Goal: Information Seeking & Learning: Compare options

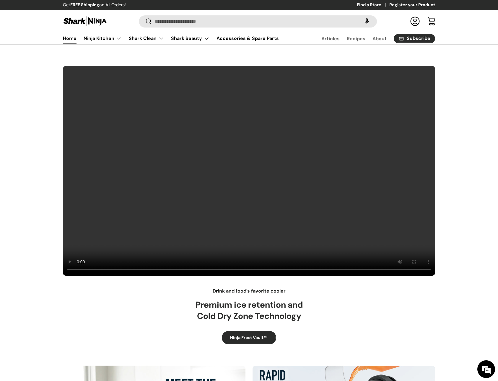
click at [25, 326] on div "Drink and food's favorite cooler Premium ice retention and Cold Dry Zone Techno…" at bounding box center [249, 205] width 498 height 278
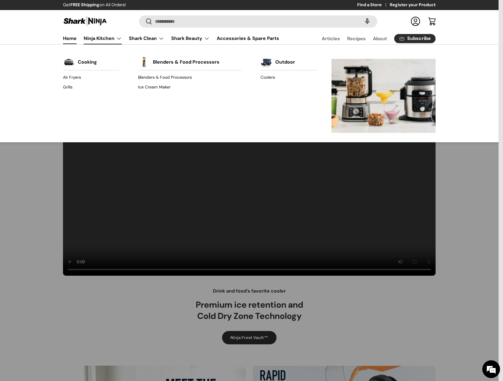
click at [96, 39] on link "Ninja Kitchen" at bounding box center [103, 38] width 38 height 12
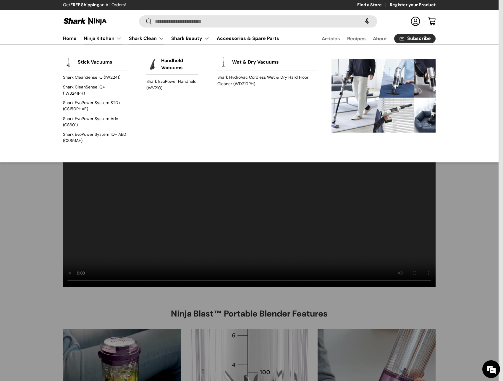
click at [149, 40] on link "Shark Clean" at bounding box center [146, 38] width 35 height 12
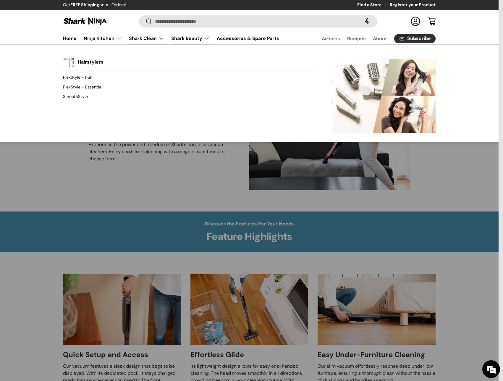
click at [177, 41] on link "Shark Beauty" at bounding box center [190, 38] width 38 height 12
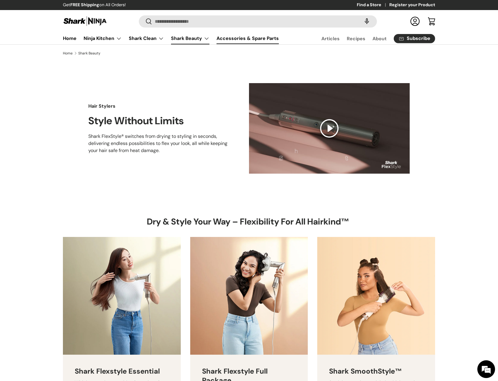
click at [240, 42] on link "Accessories & Spare Parts" at bounding box center [248, 38] width 62 height 12
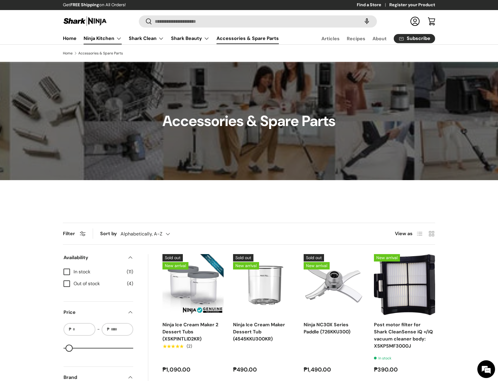
click at [97, 40] on link "Ninja Kitchen" at bounding box center [103, 38] width 38 height 12
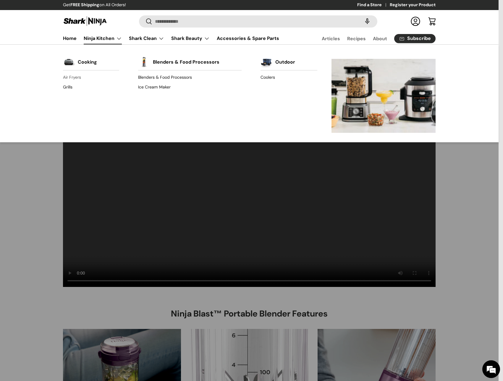
click at [71, 79] on link "Air Fryers" at bounding box center [91, 77] width 56 height 9
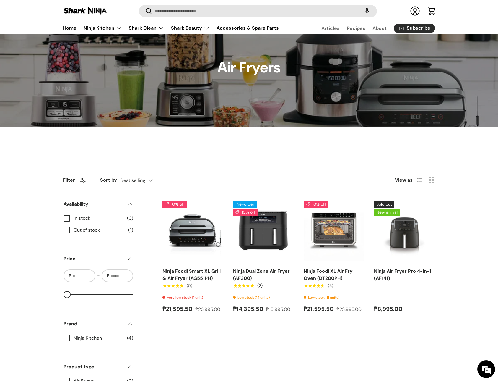
scroll to position [89, 0]
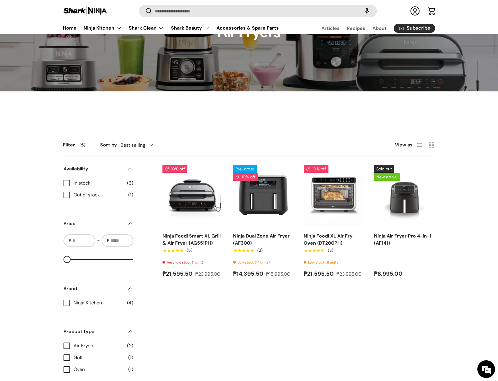
click at [304, 326] on div "10% off Ninja Foodi Smart XL Grill & Air Fryer (AG551PH) ★★★★★ (5) Very low sto…" at bounding box center [298, 283] width 273 height 236
drag, startPoint x: 287, startPoint y: 304, endPoint x: 220, endPoint y: 279, distance: 71.8
click at [282, 305] on div "10% off Ninja Foodi Smart XL Grill & Air Fryer (AG551PH) ★★★★★ (5) Very low sto…" at bounding box center [298, 283] width 273 height 236
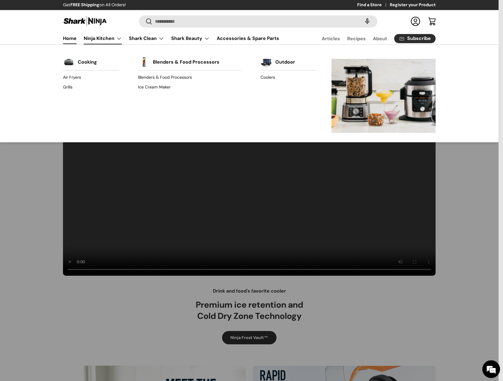
click at [91, 36] on link "Ninja Kitchen" at bounding box center [103, 38] width 38 height 12
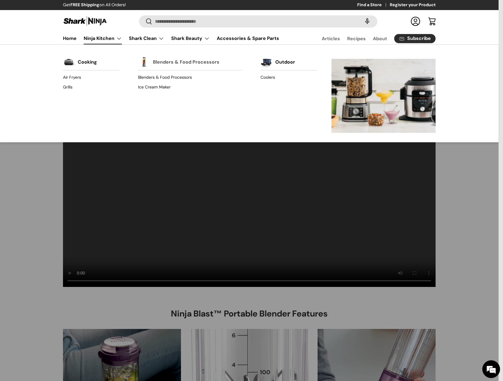
click at [159, 63] on link "Blenders & Food Processors" at bounding box center [186, 62] width 66 height 13
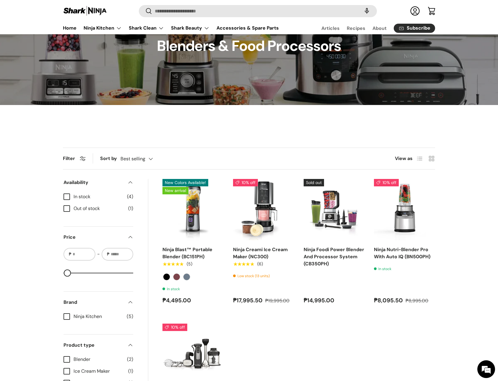
scroll to position [118, 0]
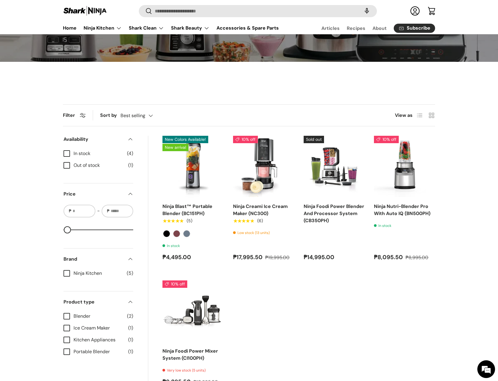
click at [365, 316] on ul "New Colors Available! New arrival Ninja Blast™ Portable Blender (BC151PH) ★★★★★…" at bounding box center [298, 261] width 273 height 250
click at [365, 320] on ul "New Colors Available! New arrival Ninja Blast™ Portable Blender (BC151PH) ★★★★★…" at bounding box center [298, 261] width 273 height 250
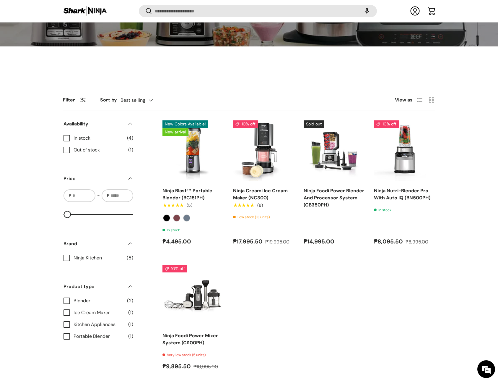
scroll to position [147, 0]
